Goal: Find specific page/section

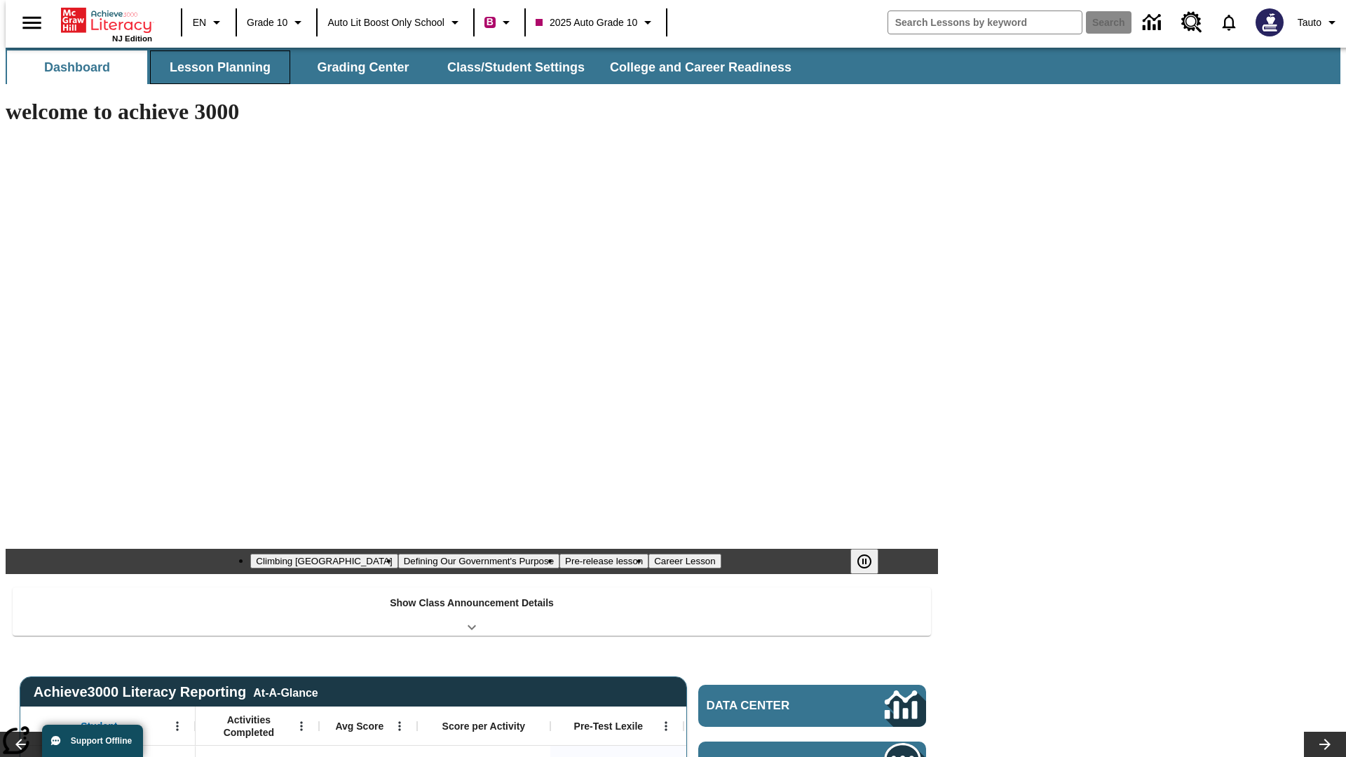
click at [215, 67] on button "Lesson Planning" at bounding box center [220, 67] width 140 height 34
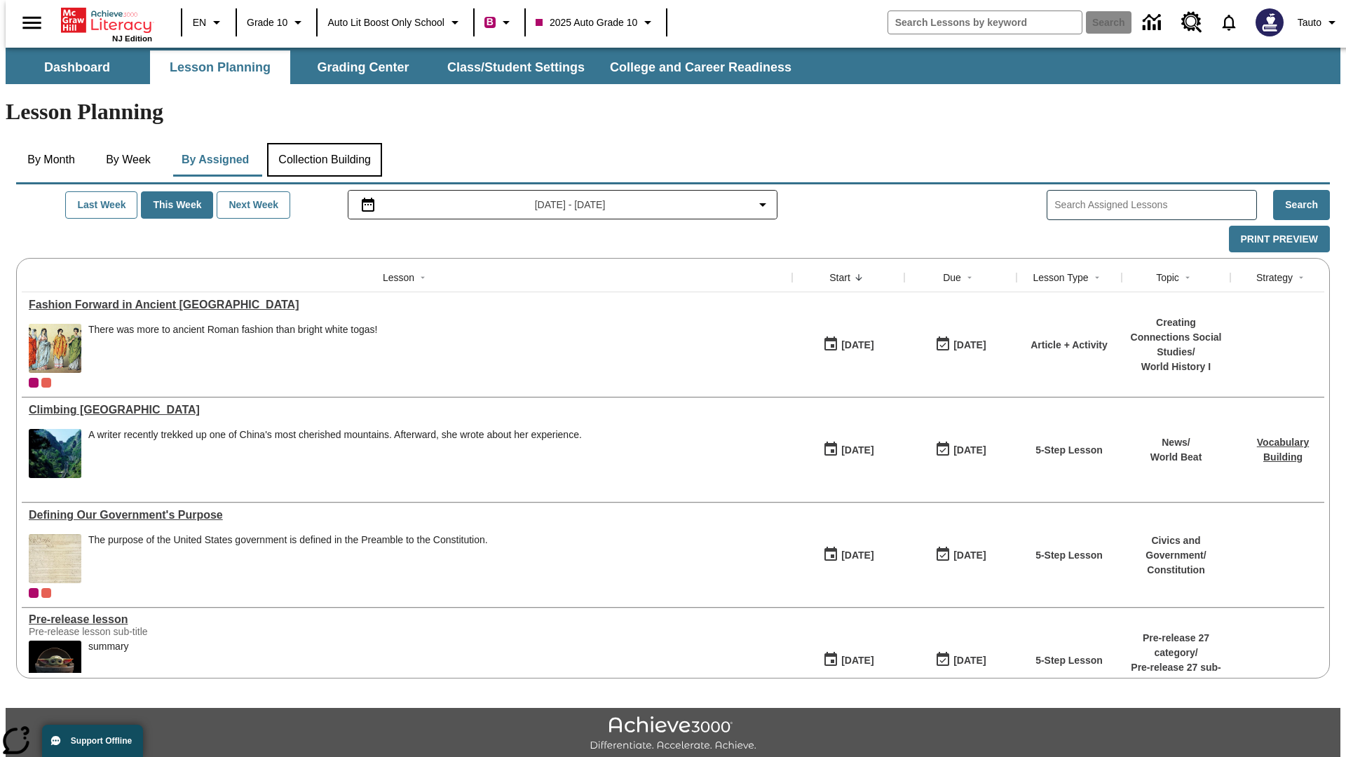
click at [324, 143] on button "Collection Building" at bounding box center [324, 160] width 115 height 34
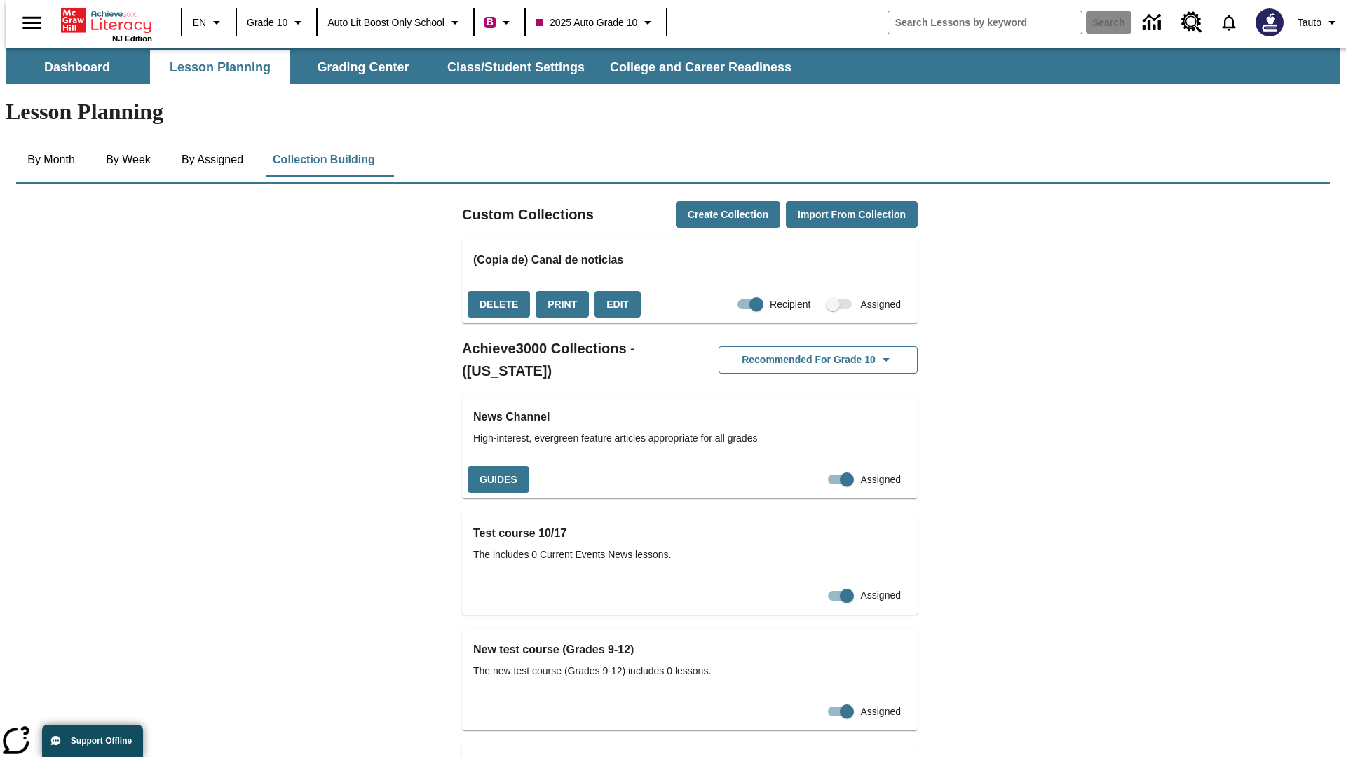
checkbox input "true"
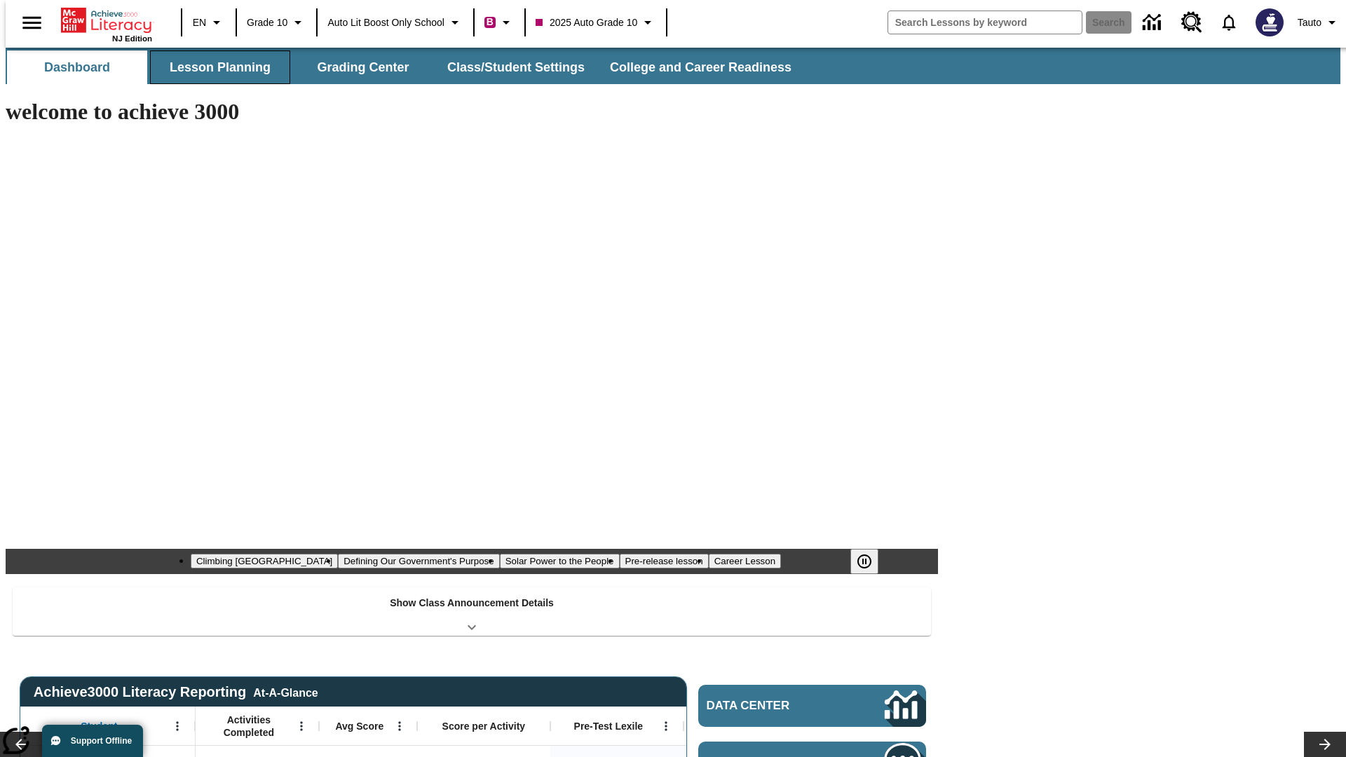
click at [215, 67] on button "Lesson Planning" at bounding box center [220, 67] width 140 height 34
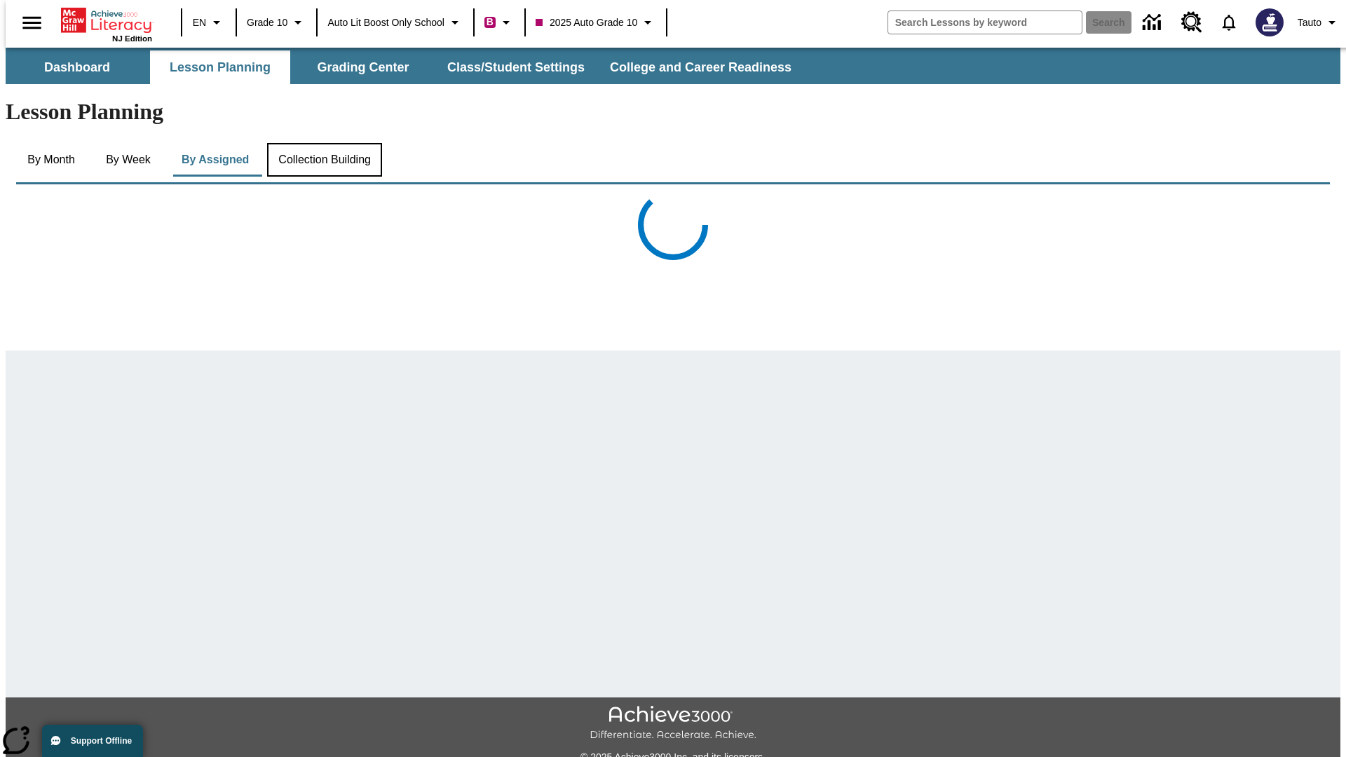
click at [324, 143] on button "Collection Building" at bounding box center [324, 160] width 115 height 34
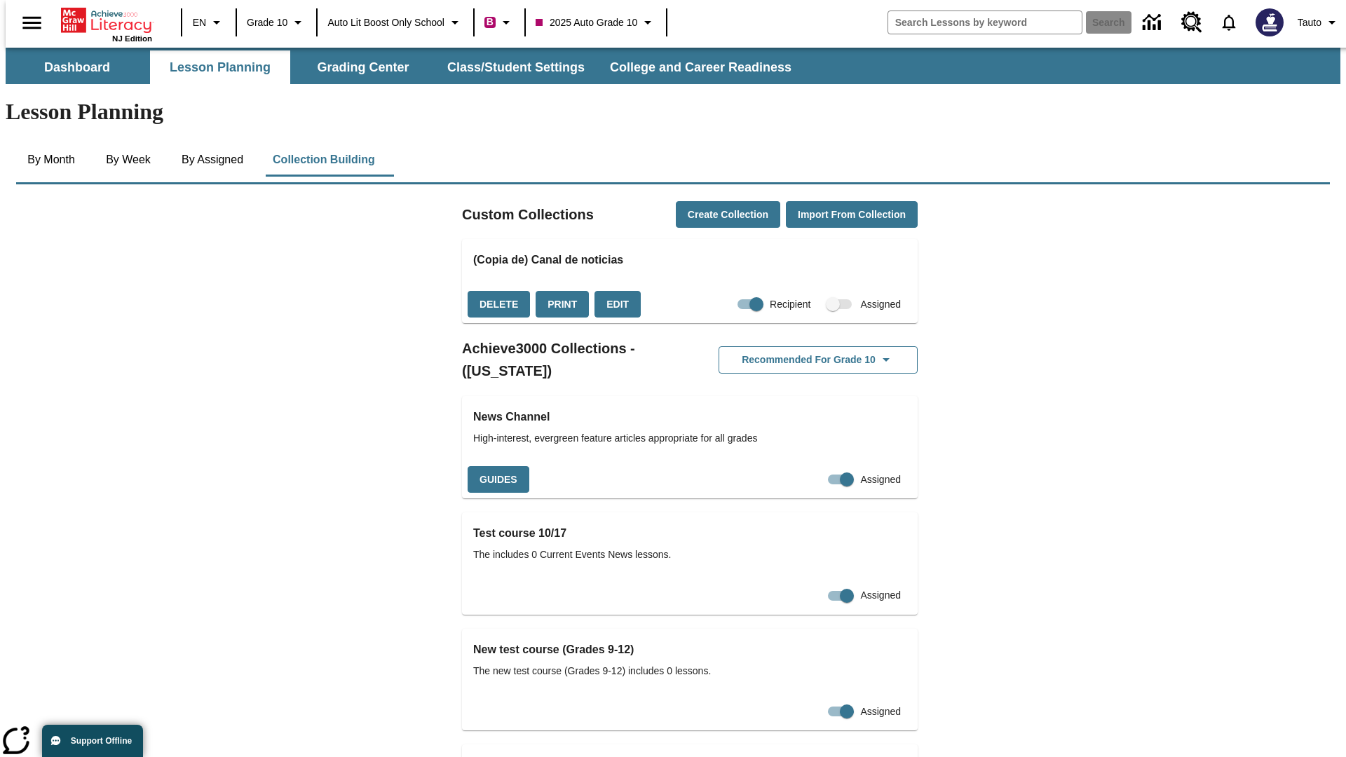
checkbox input "false"
